Goal: Information Seeking & Learning: Learn about a topic

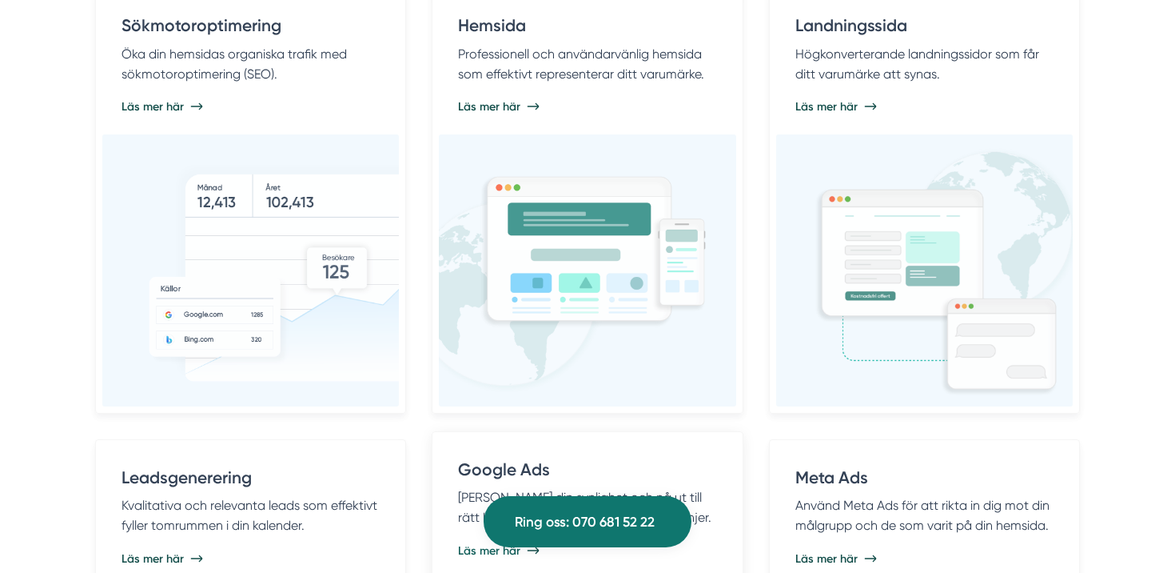
scroll to position [963, 0]
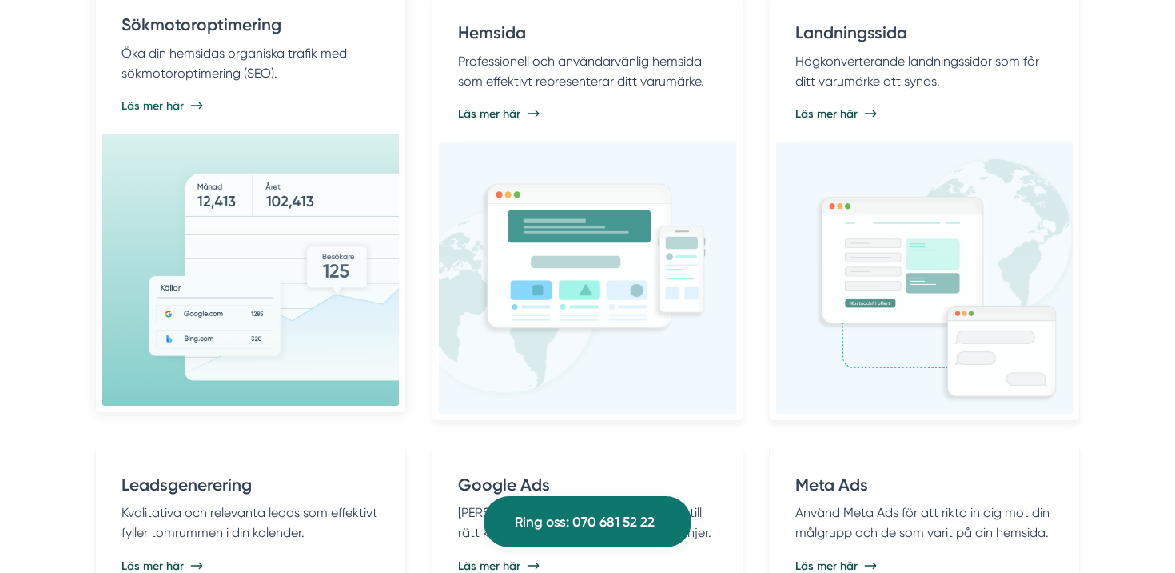
click at [172, 126] on div "Sökmotoroptimering Öka din hemsidas organiska trafik med sökmotoroptimering (SE…" at bounding box center [250, 63] width 297 height 139
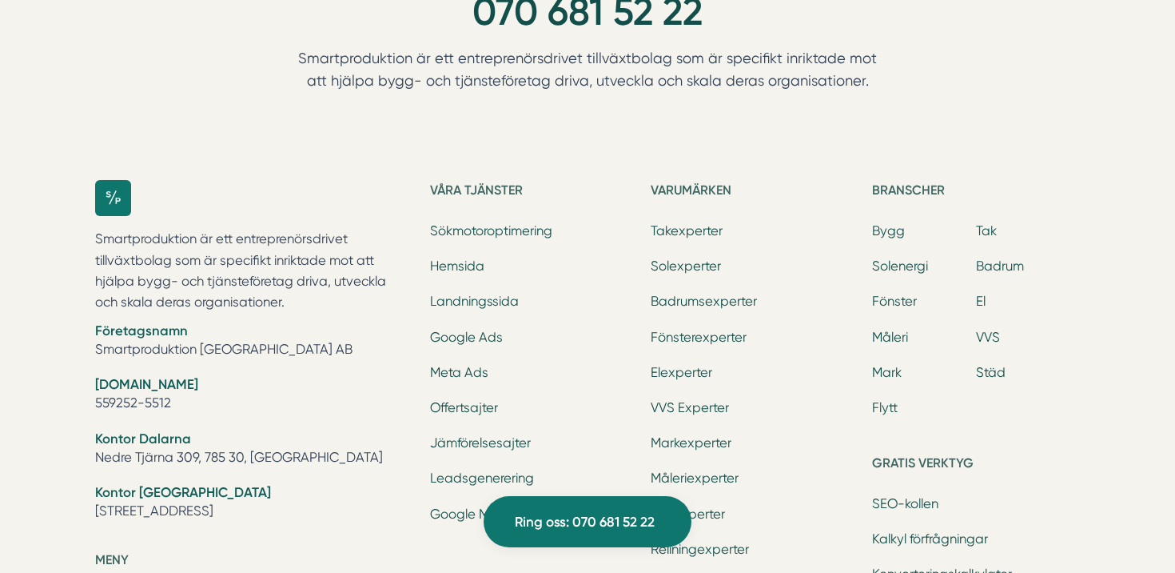
scroll to position [6572, 0]
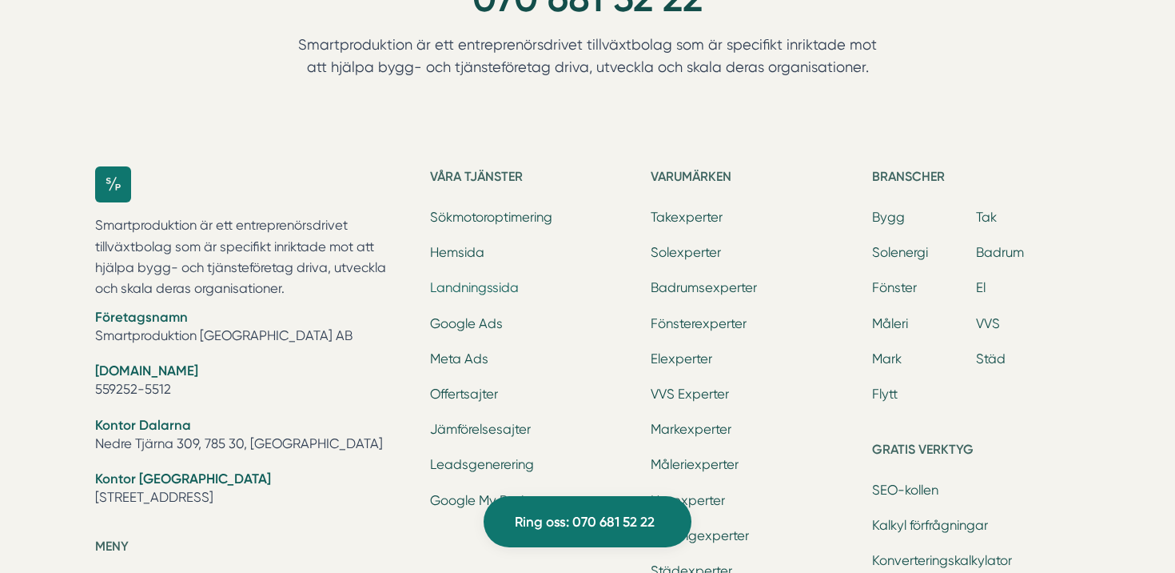
click at [485, 287] on link "Landningssida" at bounding box center [474, 287] width 89 height 15
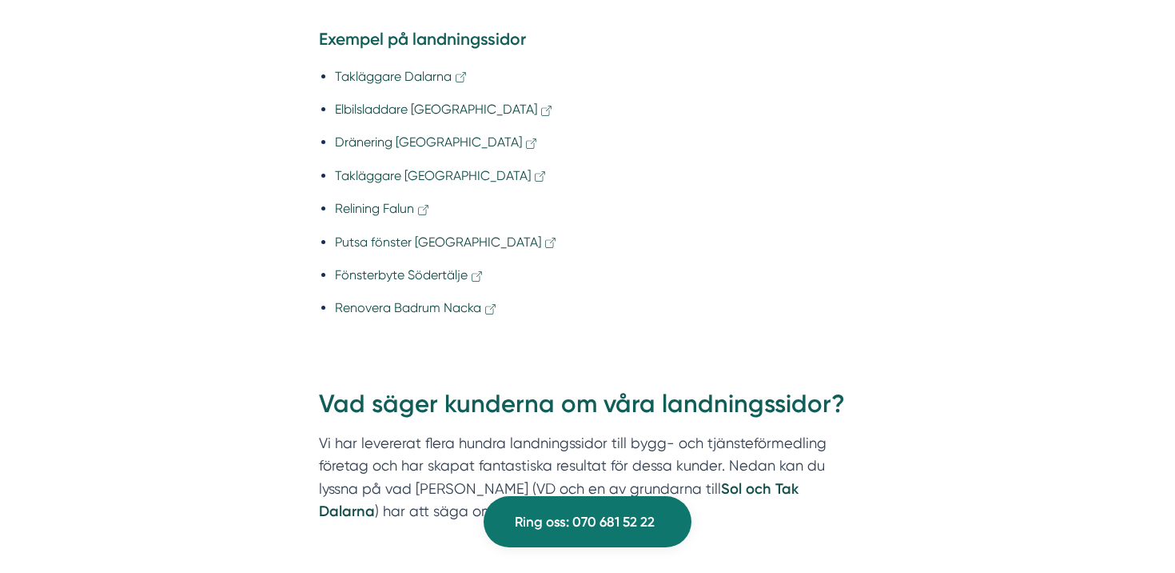
scroll to position [1395, 0]
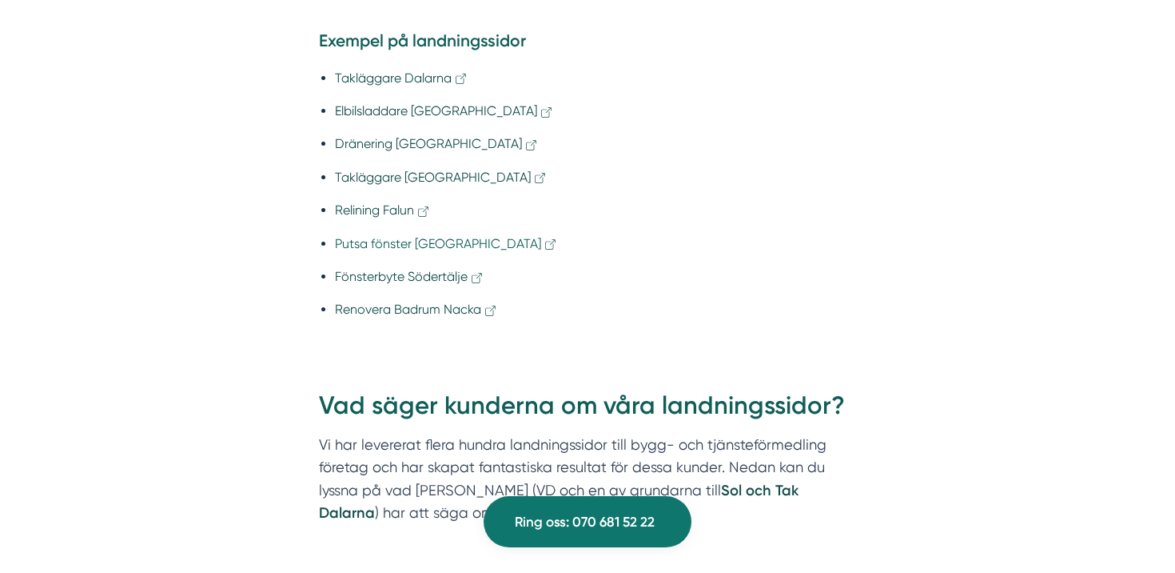
click at [416, 243] on link "Putsa fönster [GEOGRAPHIC_DATA]" at bounding box center [446, 243] width 223 height 15
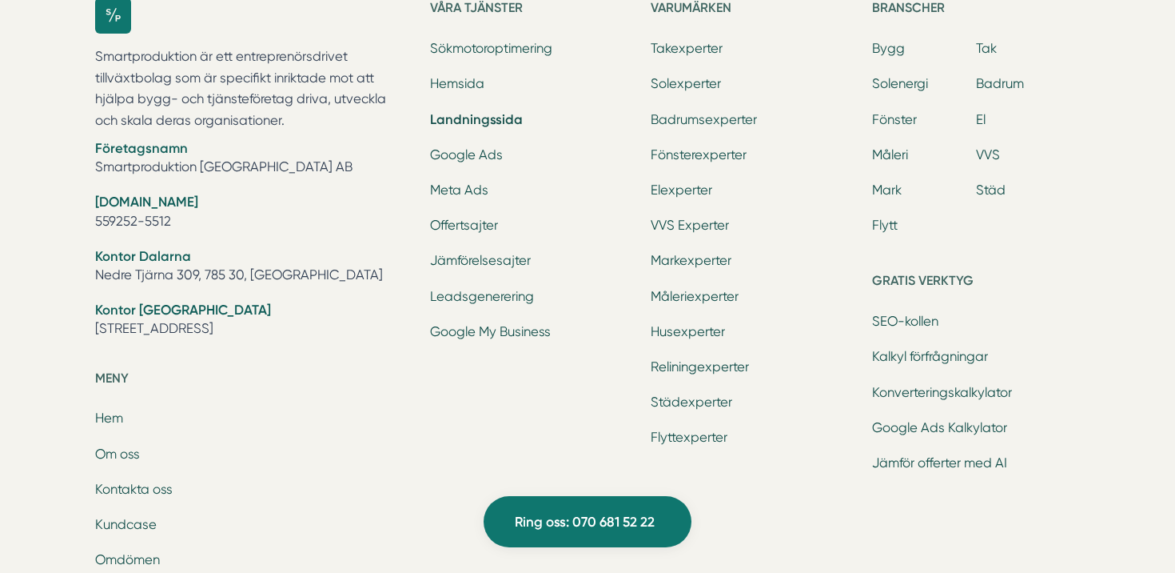
scroll to position [5240, 0]
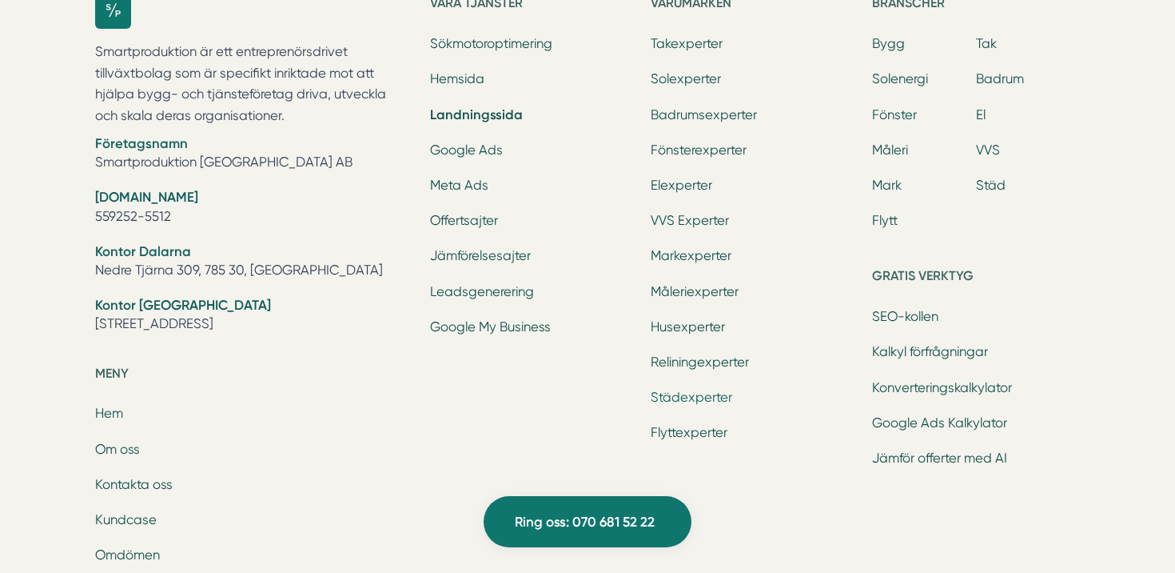
click at [719, 399] on link "Städexperter" at bounding box center [692, 396] width 82 height 15
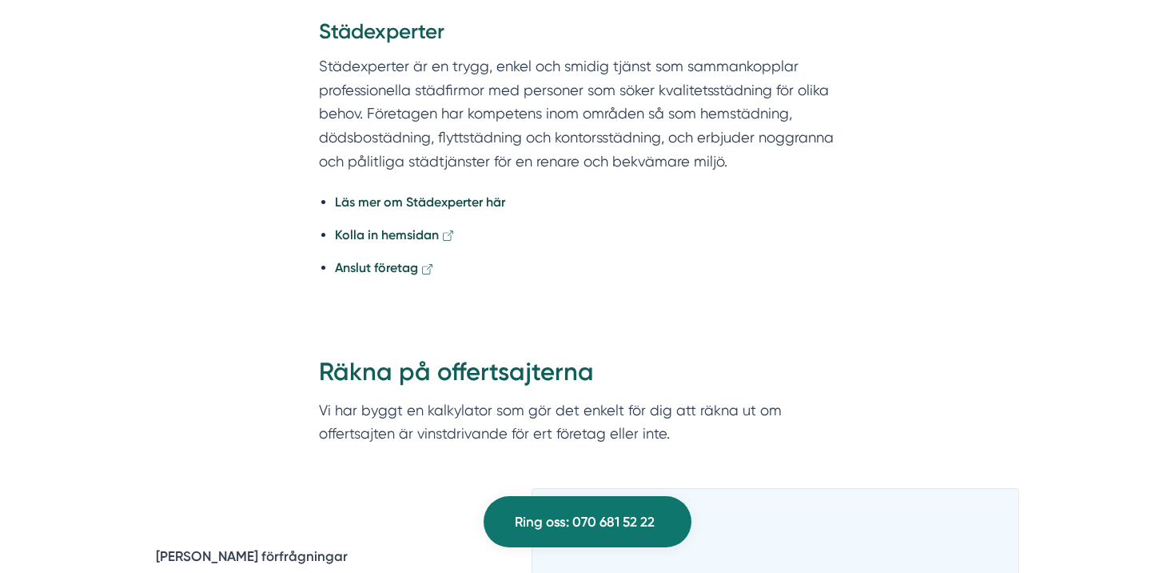
scroll to position [880, 0]
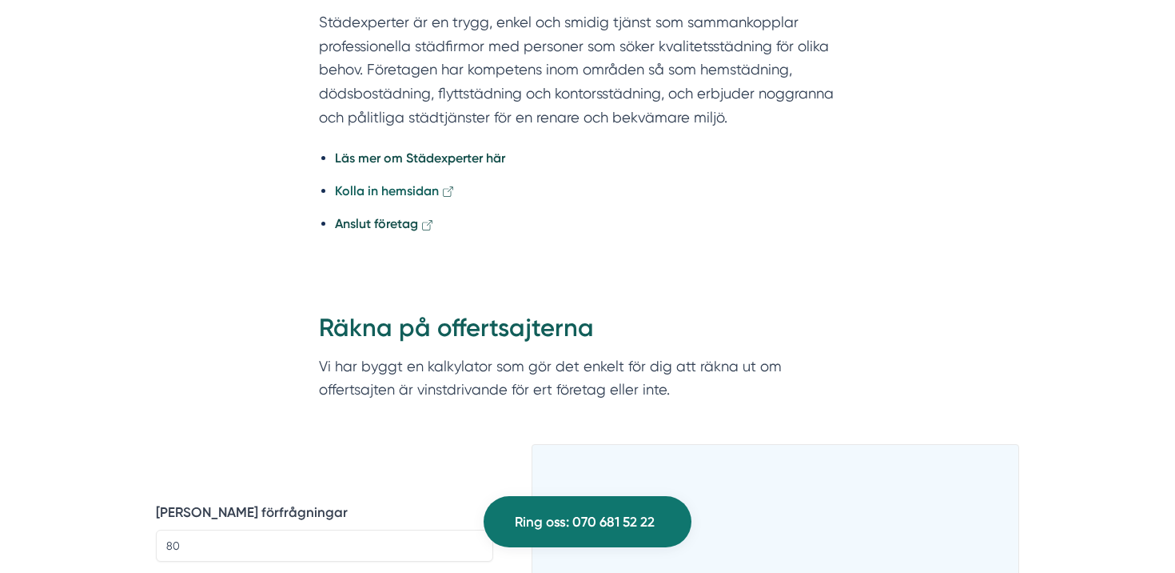
click at [357, 189] on strong "Kolla in hemsidan" at bounding box center [387, 190] width 104 height 15
click at [782, 228] on li "Anslut företag" at bounding box center [595, 224] width 521 height 20
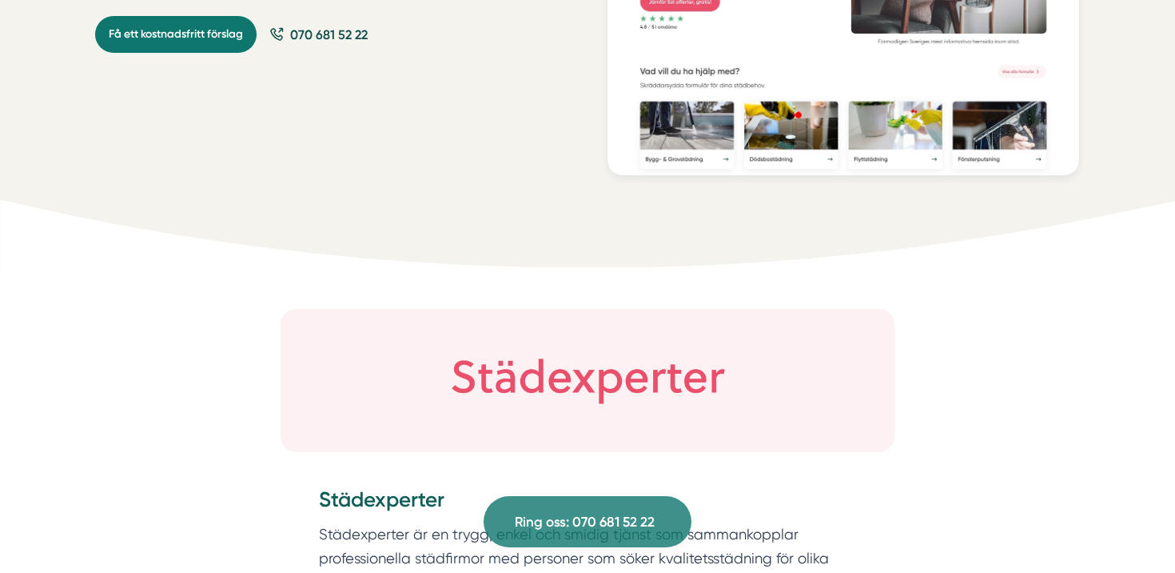
scroll to position [360, 0]
